Goal: Find contact information: Find contact information

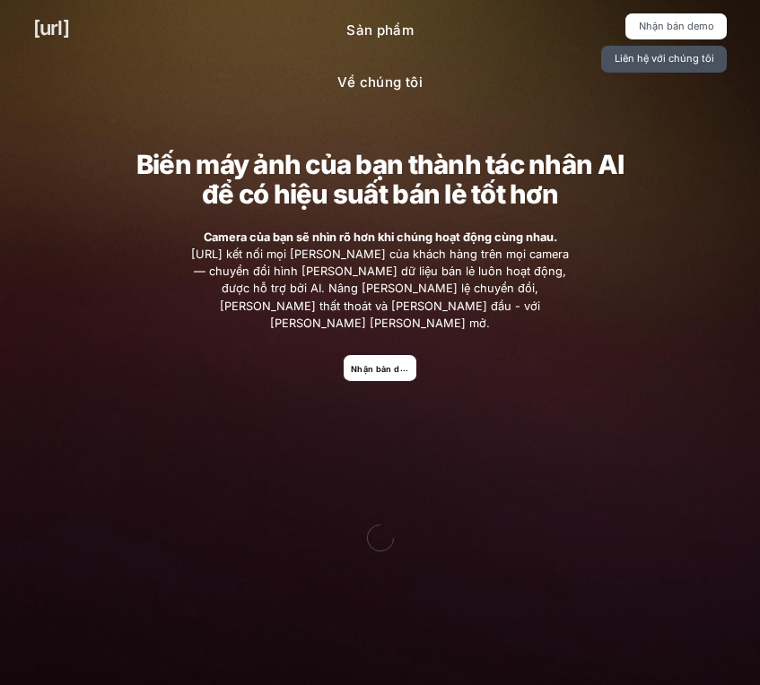
click at [48, 25] on font "[URL]" at bounding box center [51, 27] width 36 height 23
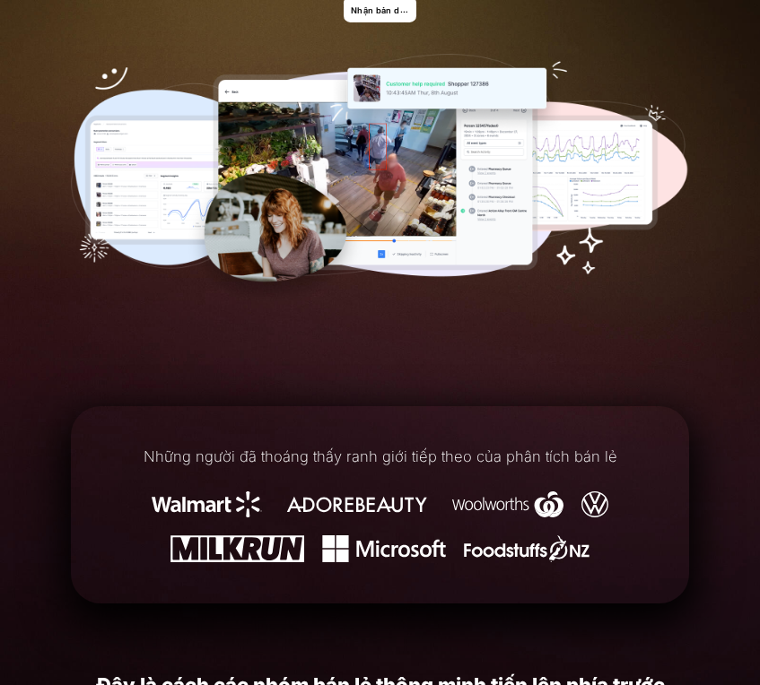
scroll to position [179, 0]
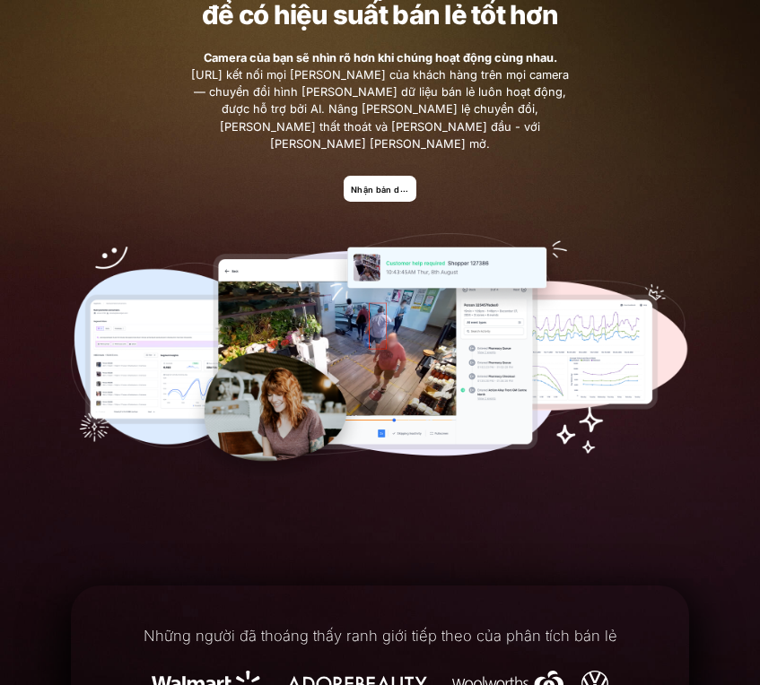
click at [385, 157] on div "Biến máy [PERSON_NAME] bạn [PERSON_NAME] tác [PERSON_NAME] để có hiệu suất bán …" at bounding box center [380, 227] width 684 height 586
click at [381, 184] on font "Nhận bản demo" at bounding box center [384, 189] width 67 height 11
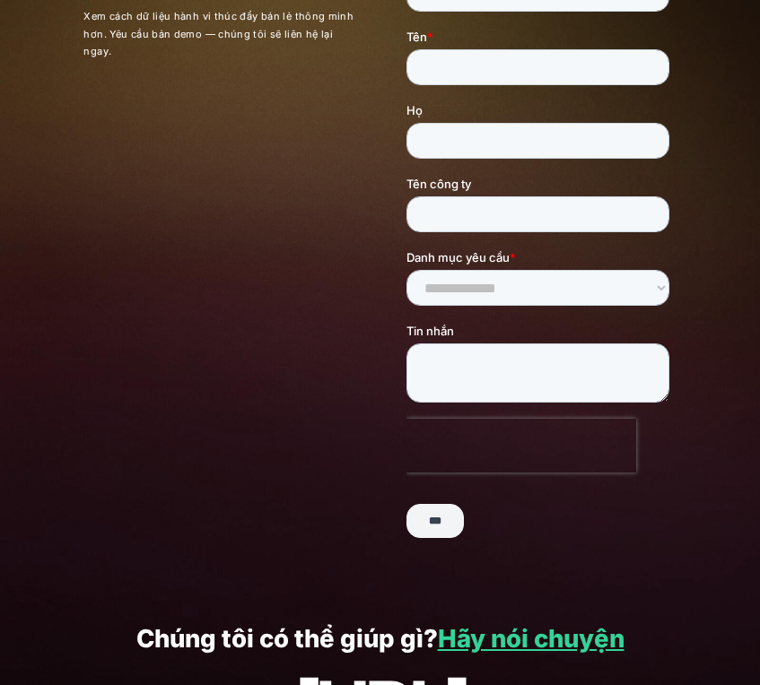
scroll to position [345, 0]
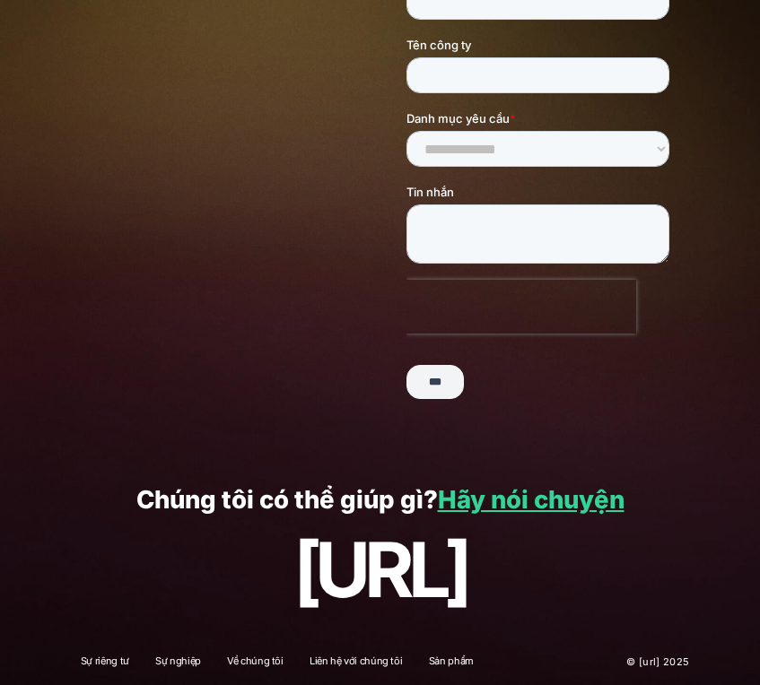
click at [537, 515] on div "[PERSON_NAME] có thể giúp gì? Hãy nói chuyện [URL]" at bounding box center [380, 549] width 760 height 179
click at [536, 503] on font "Hãy nói chuyện" at bounding box center [531, 499] width 187 height 30
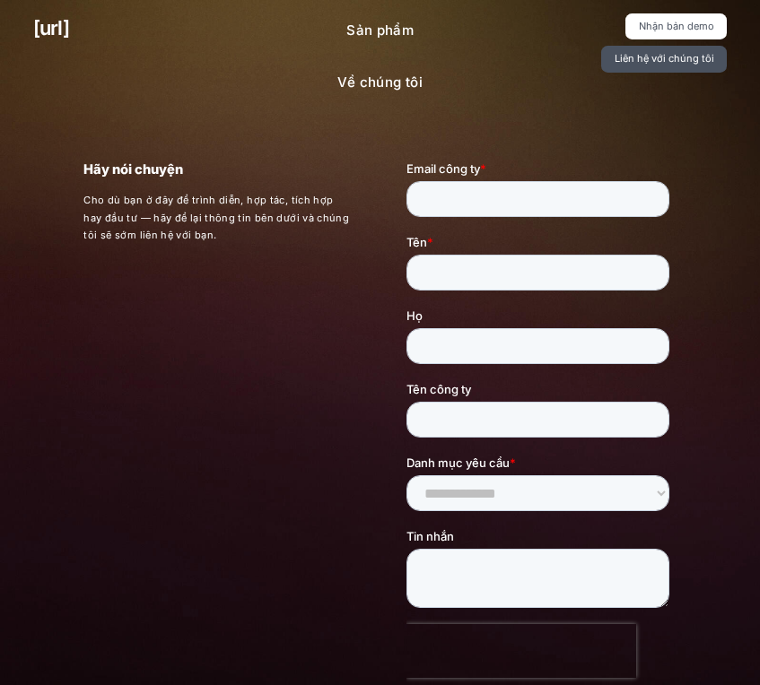
scroll to position [345, 0]
